Goal: Task Accomplishment & Management: Use online tool/utility

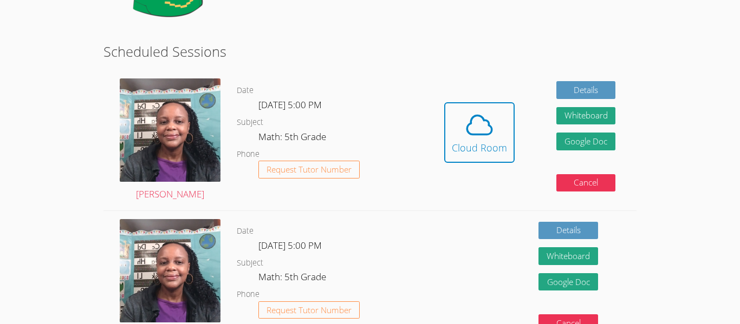
scroll to position [173, 0]
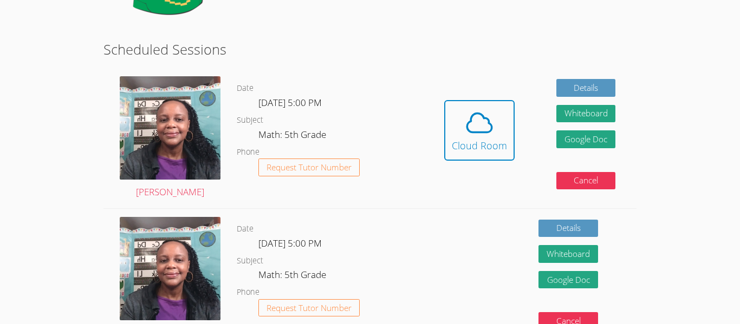
drag, startPoint x: 688, startPoint y: 47, endPoint x: 690, endPoint y: 41, distance: 6.7
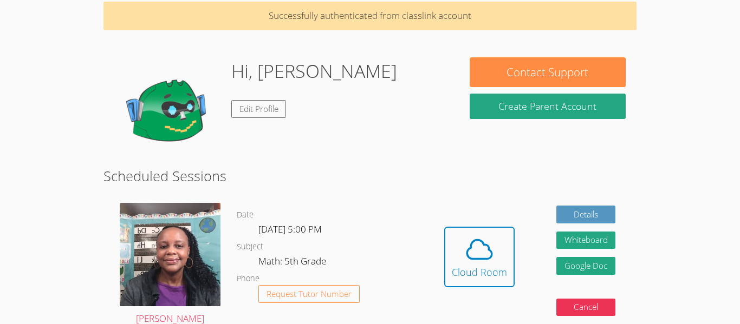
scroll to position [42, 0]
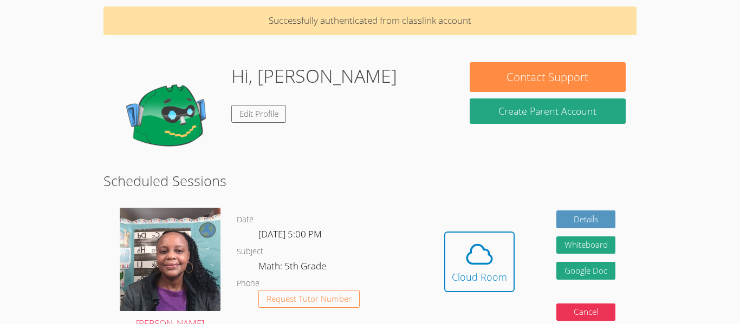
click at [468, 288] on button "Cloud Room" at bounding box center [479, 262] width 70 height 61
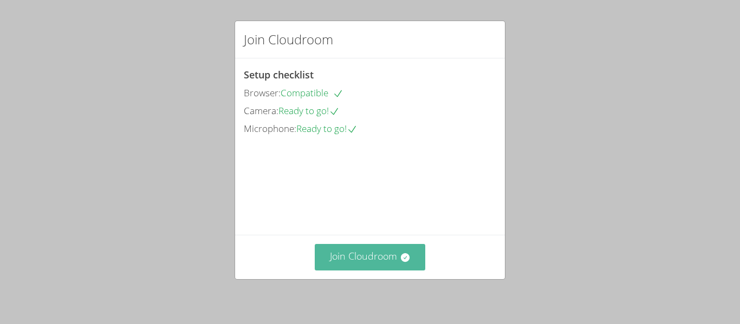
click at [343, 260] on button "Join Cloudroom" at bounding box center [370, 257] width 111 height 27
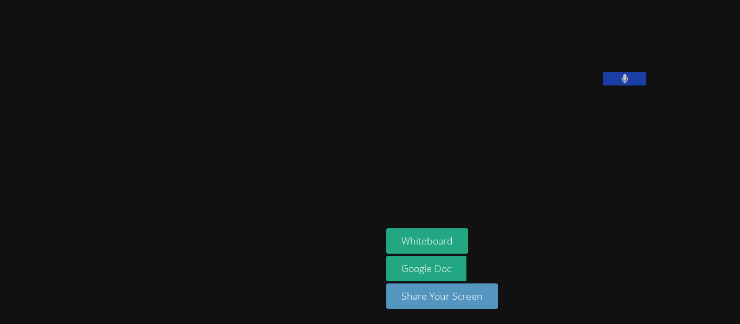
click at [603, 86] on button at bounding box center [624, 79] width 43 height 14
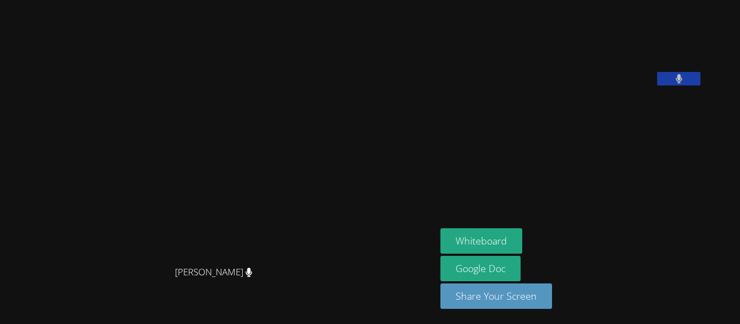
click at [657, 86] on button at bounding box center [678, 79] width 43 height 14
click at [237, 139] on video at bounding box center [218, 141] width 162 height 240
click at [268, 138] on video at bounding box center [218, 141] width 162 height 240
click at [522, 239] on button "Whiteboard" at bounding box center [481, 241] width 82 height 25
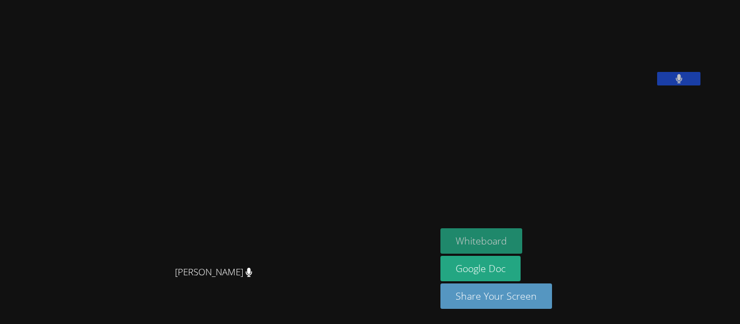
click at [474, 245] on button "Whiteboard" at bounding box center [481, 241] width 82 height 25
click at [506, 242] on button "Whiteboard" at bounding box center [481, 241] width 82 height 25
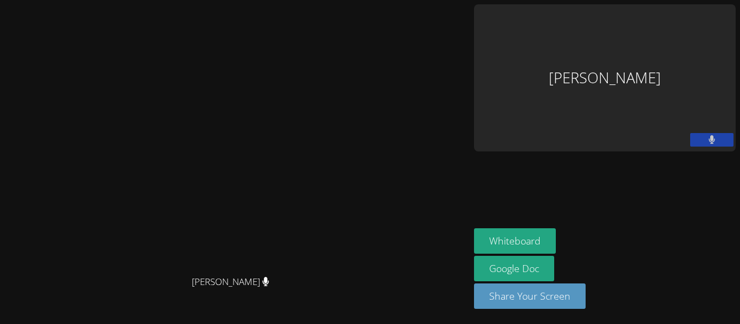
scroll to position [14, 0]
click at [614, 29] on div "Penelope Anderson" at bounding box center [605, 77] width 262 height 147
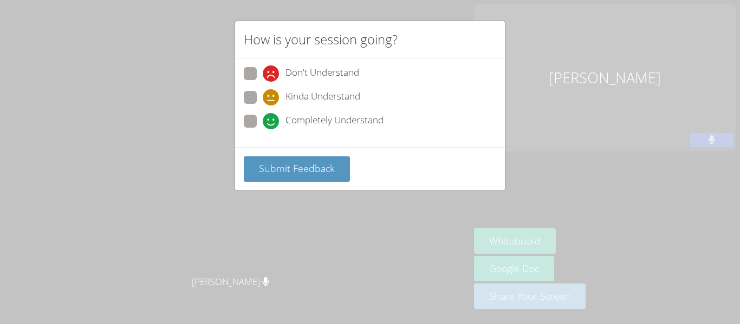
click at [263, 129] on span at bounding box center [263, 129] width 0 height 0
click at [263, 121] on input "Completely Understand" at bounding box center [267, 119] width 9 height 9
radio input "true"
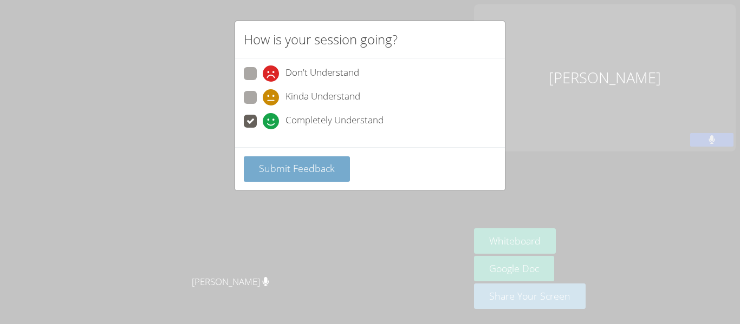
click at [299, 171] on span "Submit Feedback" at bounding box center [297, 168] width 76 height 13
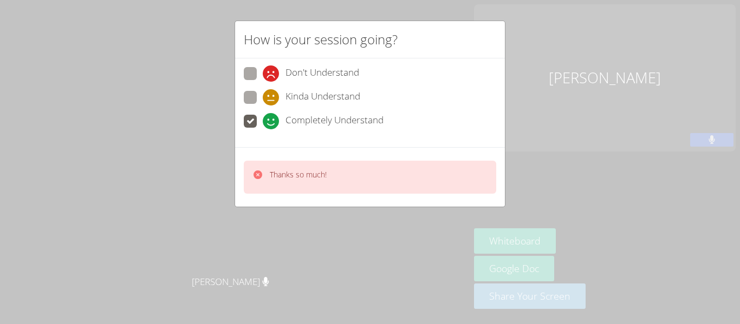
click at [500, 214] on div "How is your session going? Don't Understand Kinda Understand Completely Underst…" at bounding box center [370, 162] width 740 height 324
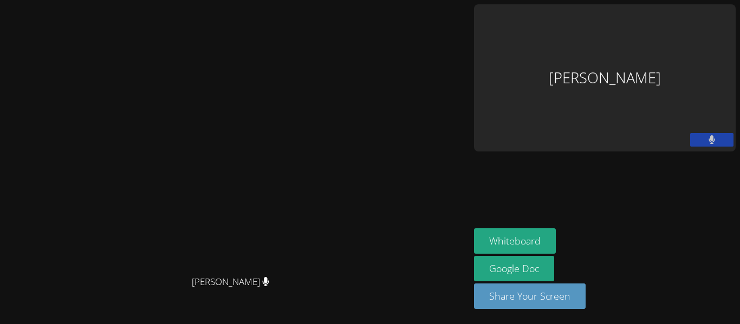
click at [650, 35] on div "Penelope Anderson" at bounding box center [605, 77] width 262 height 147
